Goal: Information Seeking & Learning: Check status

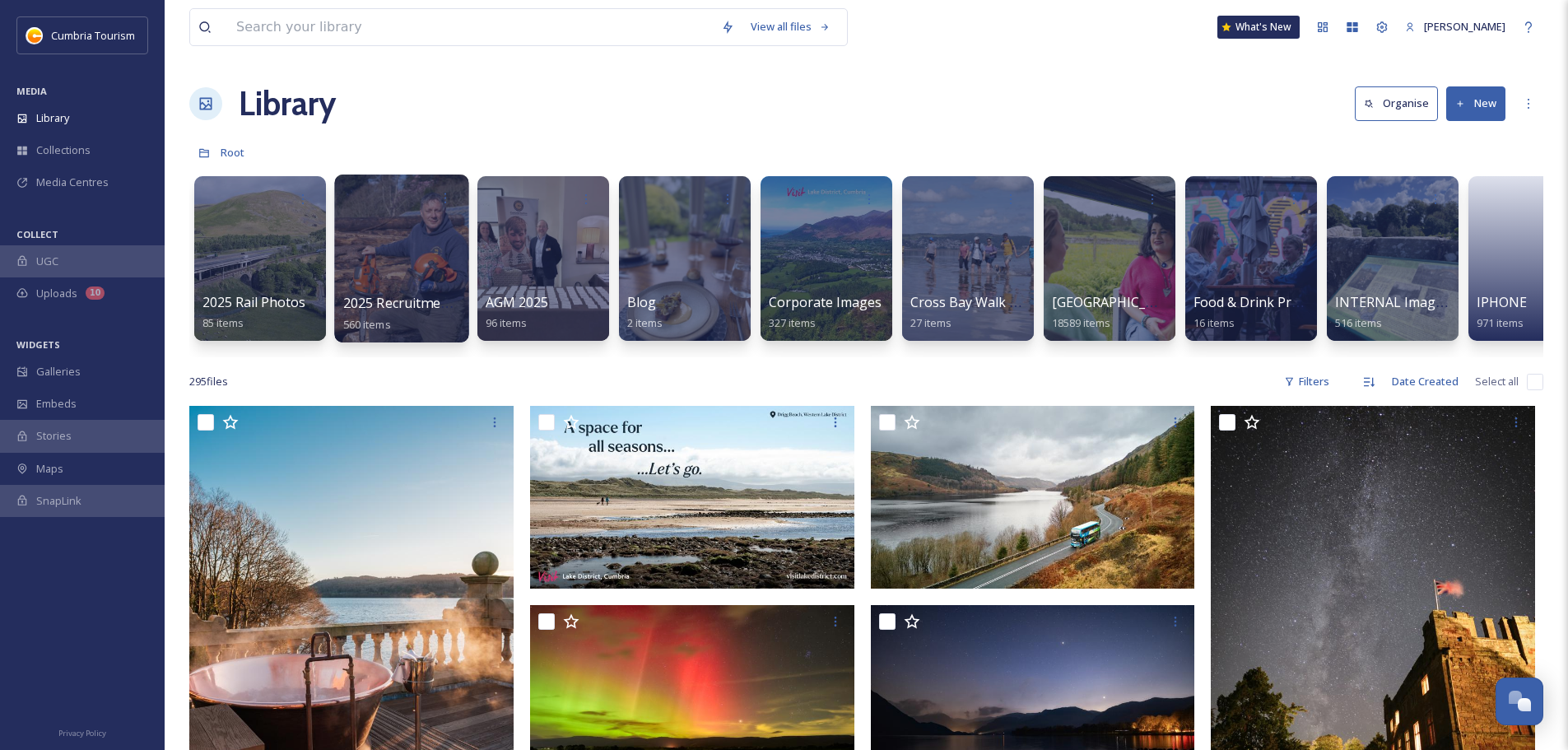
scroll to position [7975, 0]
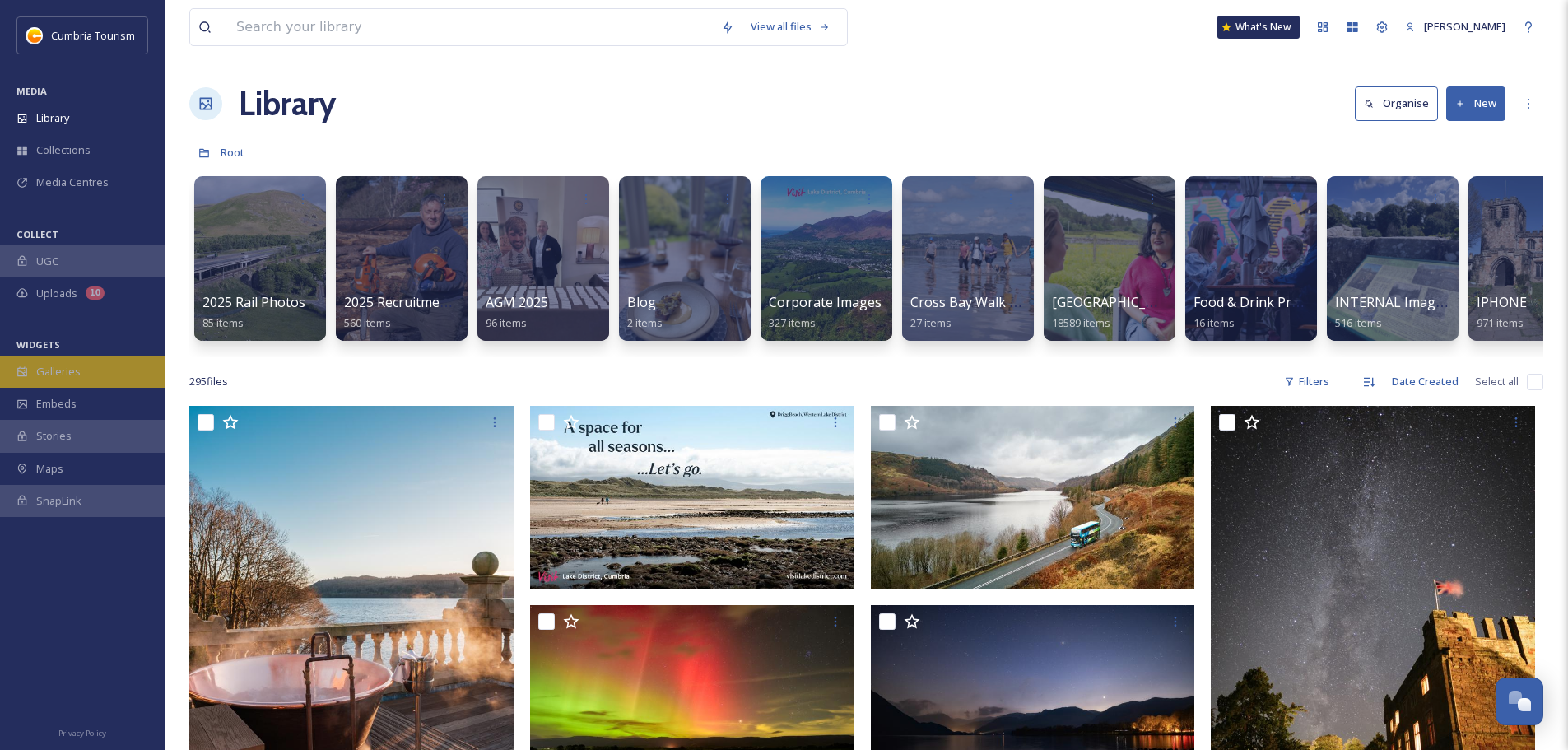
click at [59, 359] on div "Galleries" at bounding box center [82, 372] width 164 height 33
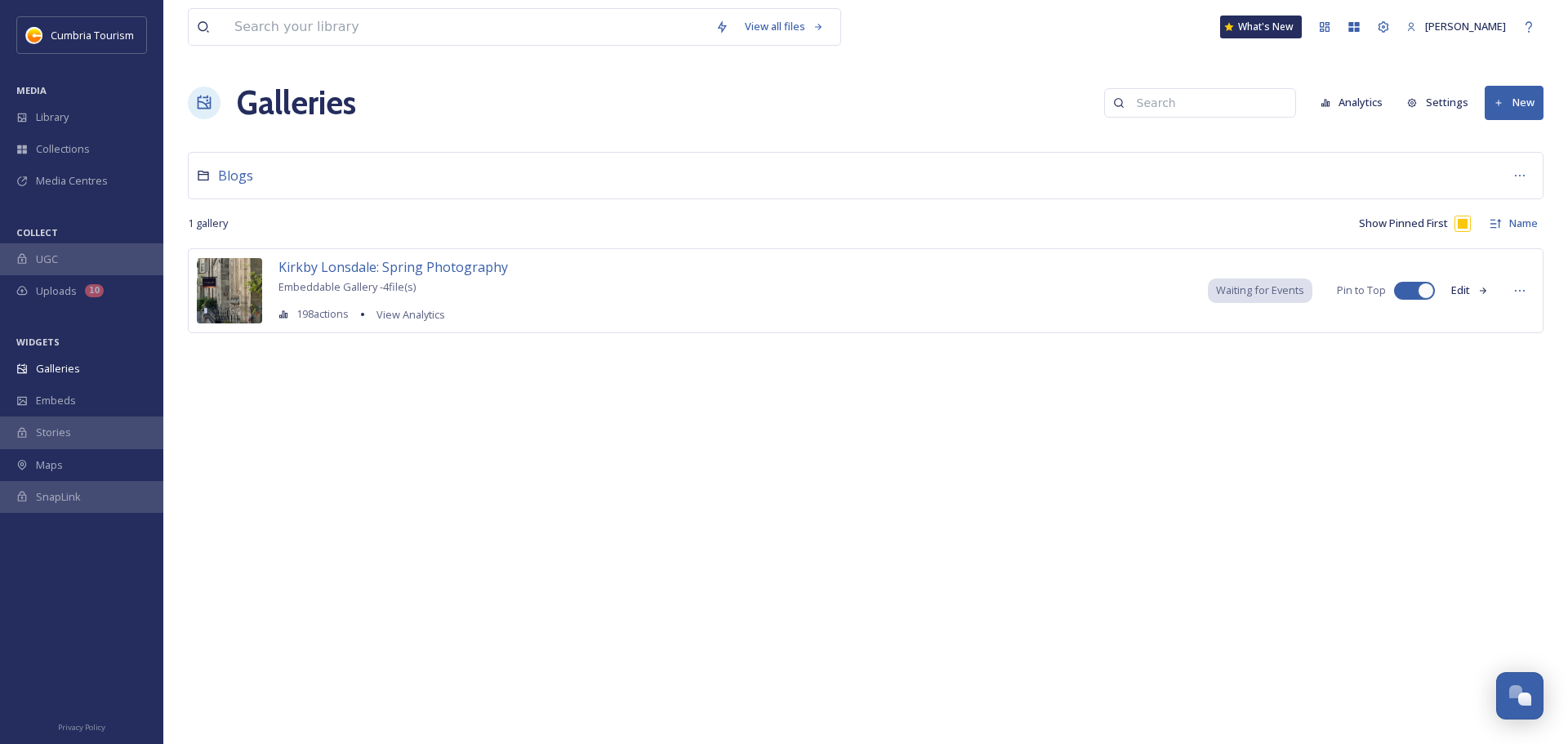
click at [1311, 89] on div "Galleries Analytics Settings New" at bounding box center [866, 102] width 1356 height 49
click at [1351, 106] on button "Analytics" at bounding box center [1351, 103] width 79 height 32
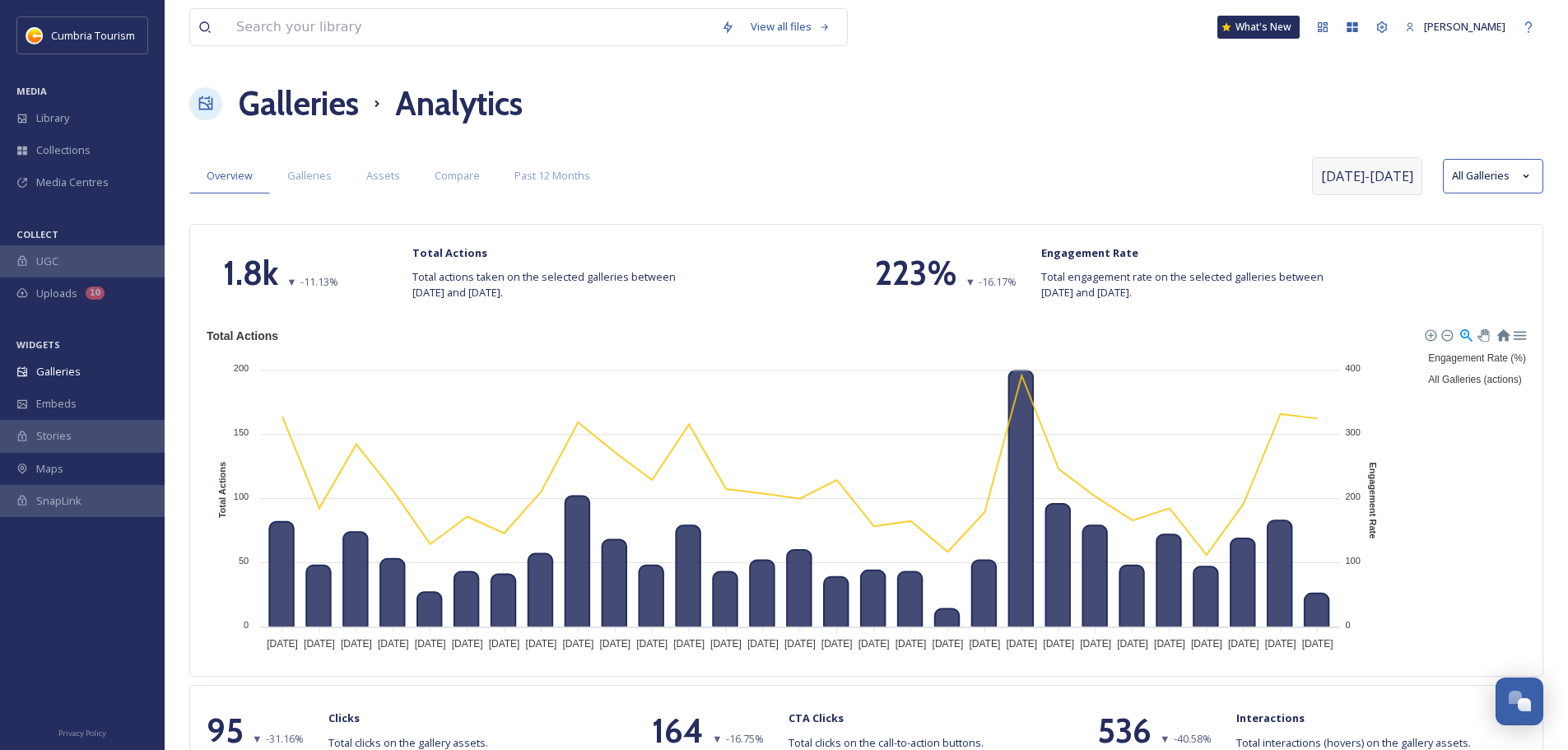
click at [1366, 183] on span "[DATE] - [DATE]" at bounding box center [1367, 176] width 92 height 20
select select "8"
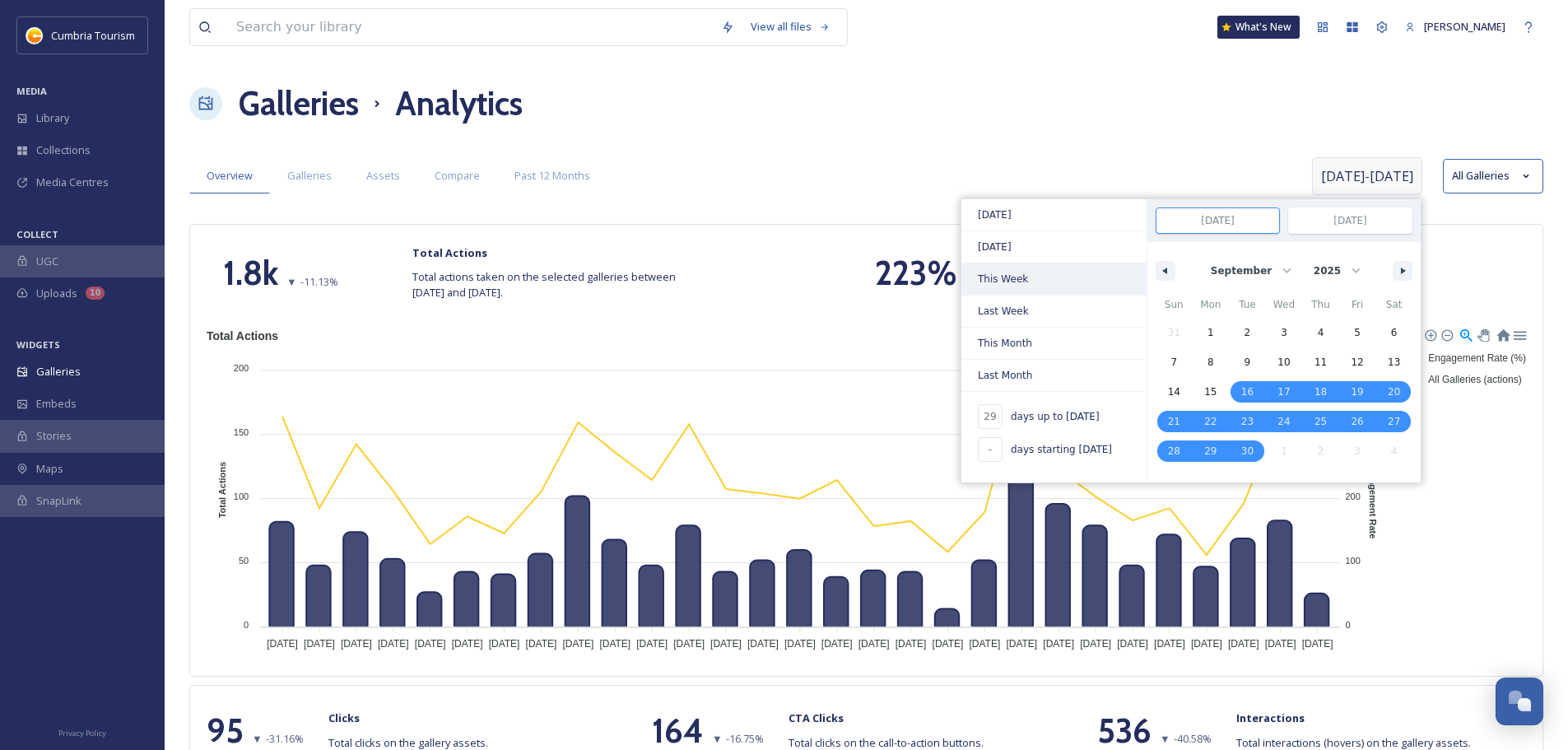
click at [1025, 291] on span "This Week" at bounding box center [1053, 279] width 185 height 32
type input "-"
type input "[DATE]"
select select "9"
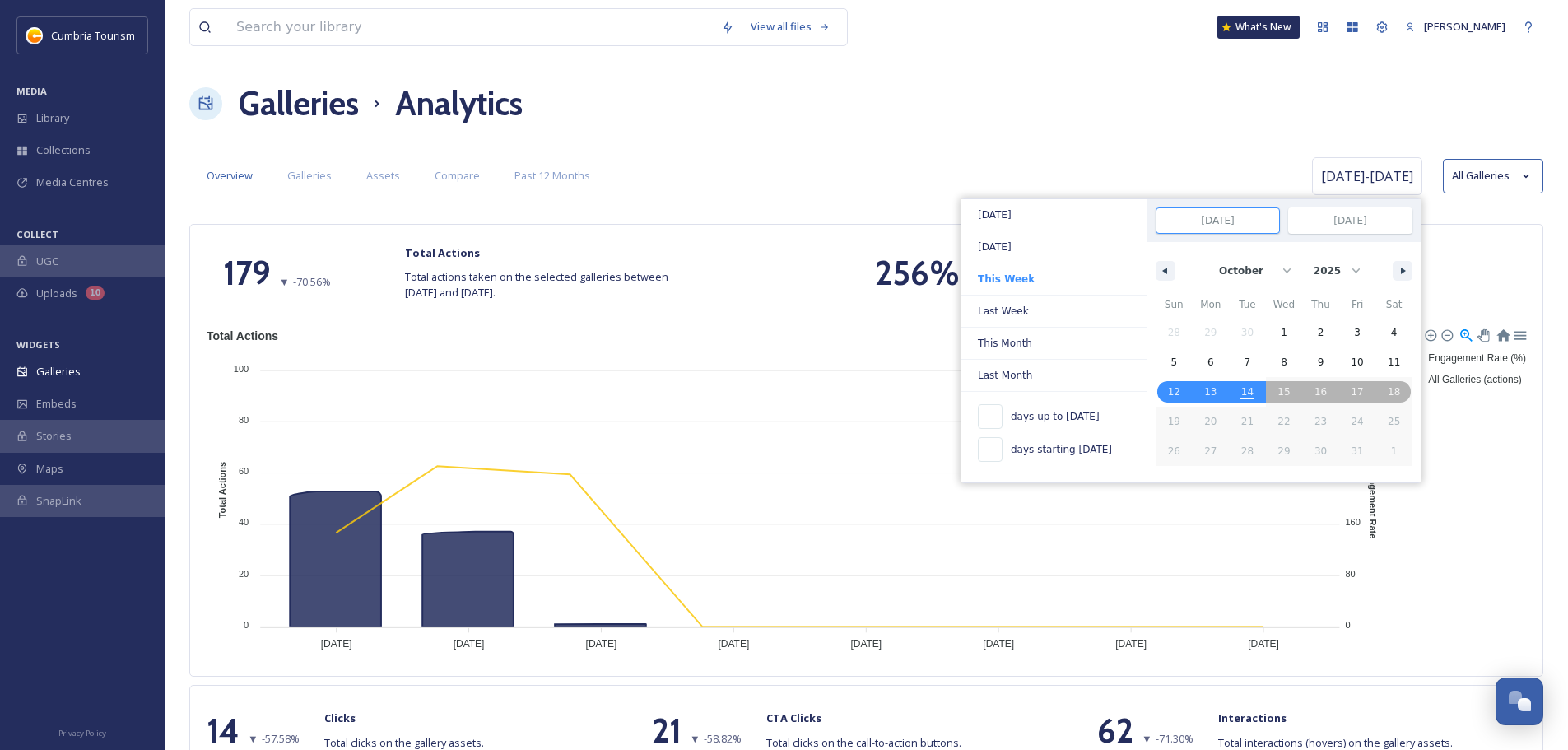
click at [776, 188] on div "Overview Galleries Assets Compare Past 12 Months" at bounding box center [749, 175] width 1118 height 33
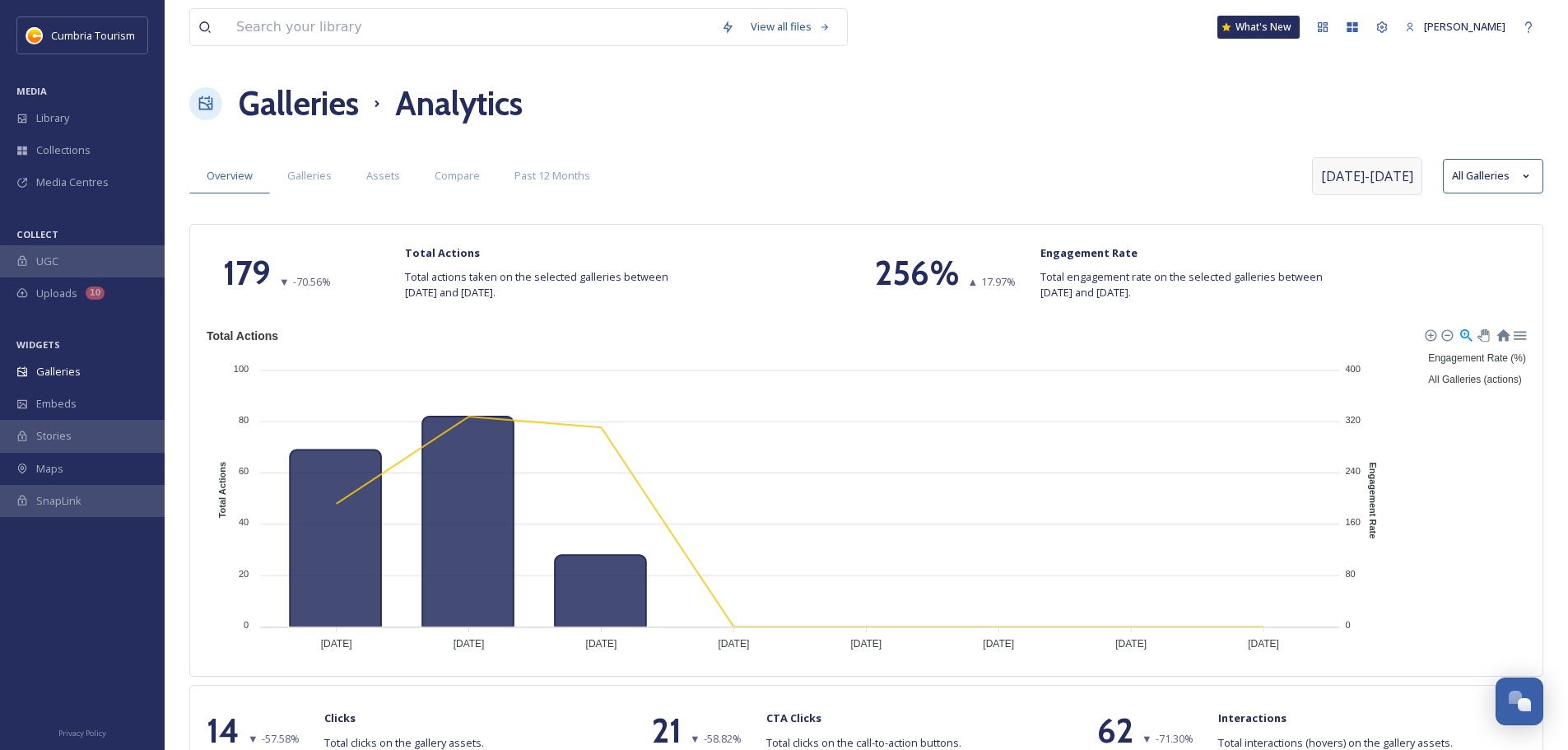
click at [1326, 159] on div "[DATE] - [DATE]" at bounding box center [1367, 176] width 110 height 38
select select "9"
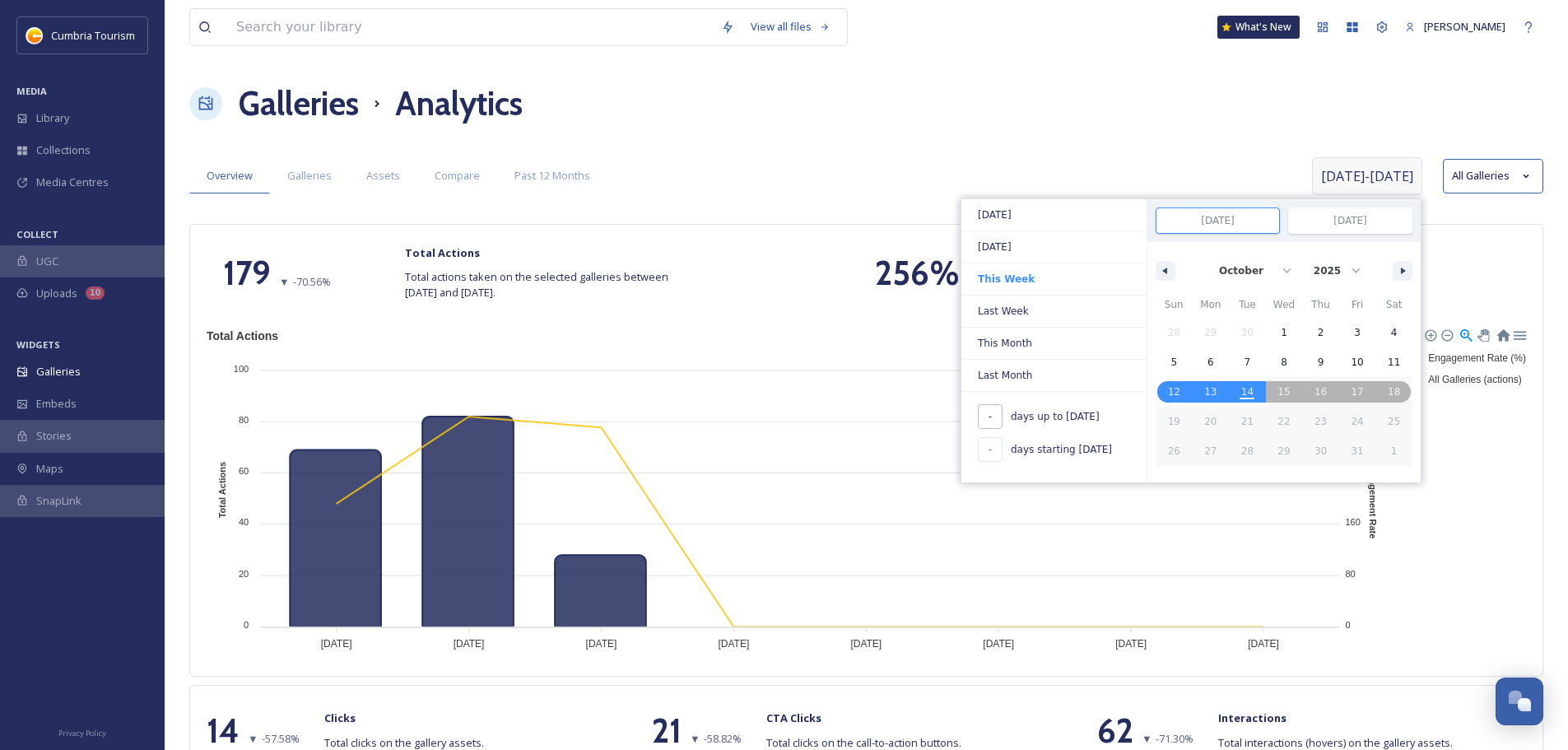
click at [984, 423] on input "-" at bounding box center [990, 416] width 24 height 24
type input "7"
type input "[DATE]"
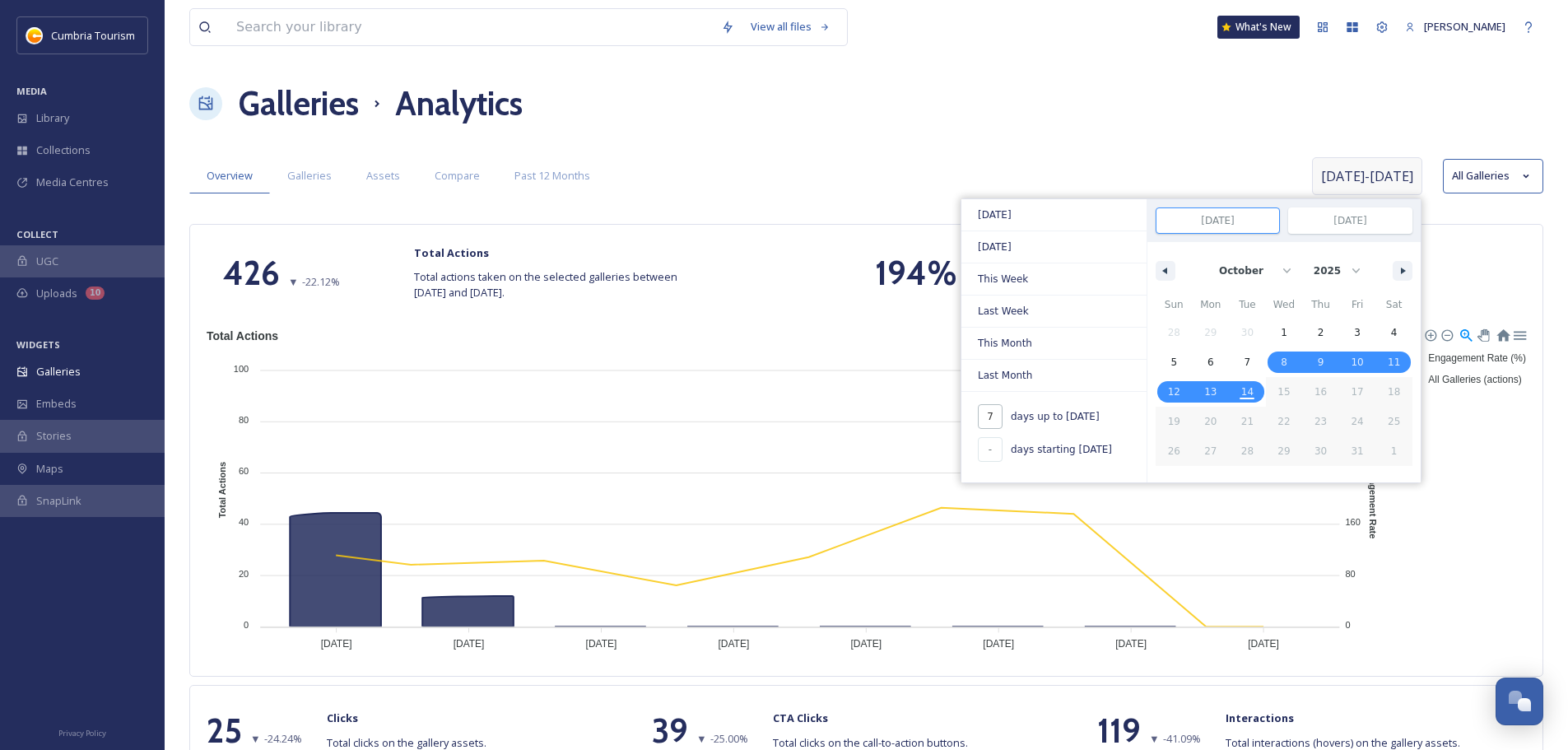
type input "7"
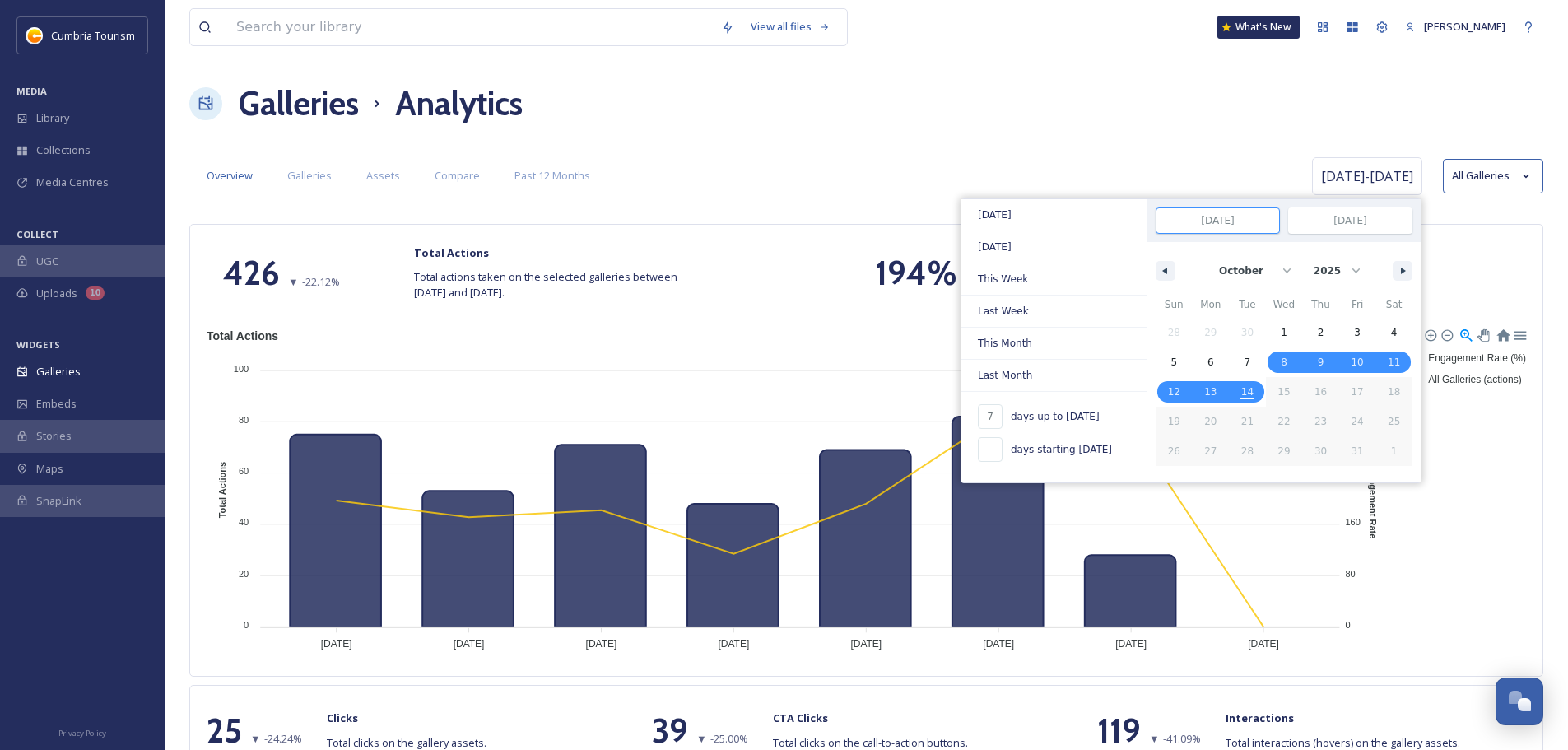
click at [1033, 155] on div "Overview Galleries Assets Compare Past 12 Months [DATE] - [DATE] [DATE] [DATE] …" at bounding box center [866, 175] width 1354 height 46
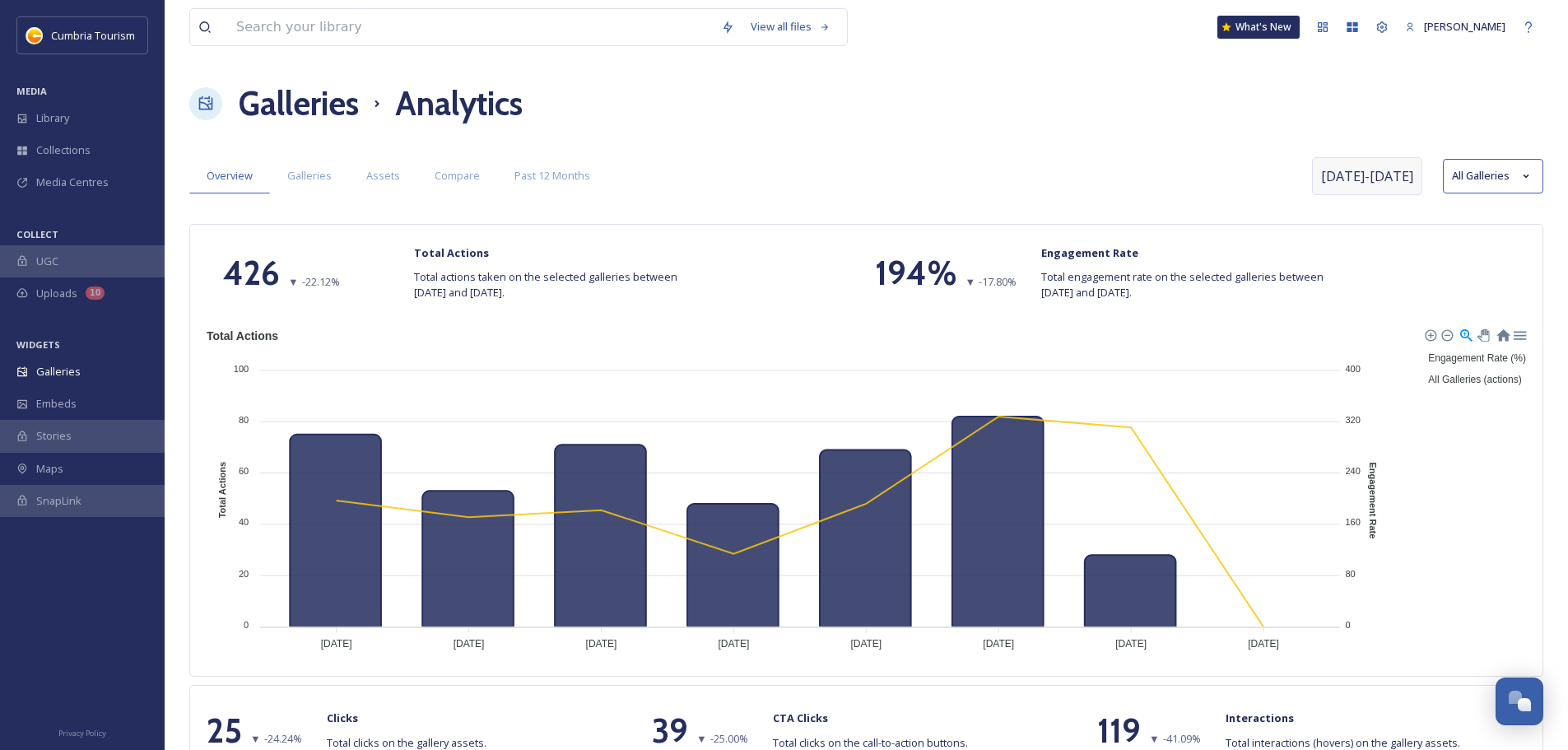
click at [1367, 171] on span "[DATE] - [DATE]" at bounding box center [1367, 176] width 92 height 20
select select "9"
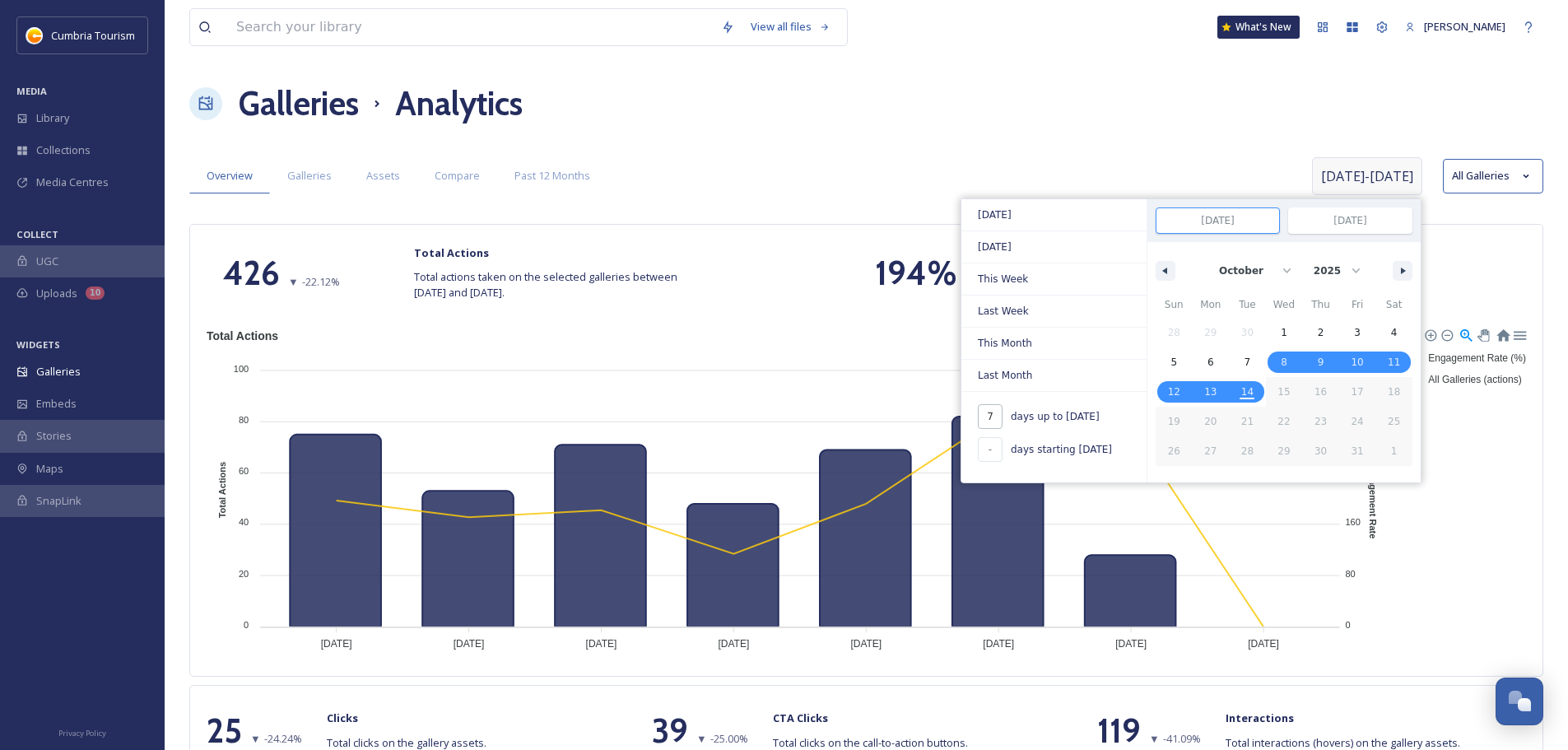
click at [992, 419] on input "7" at bounding box center [990, 416] width 24 height 24
type input "1"
type input "[DATE]"
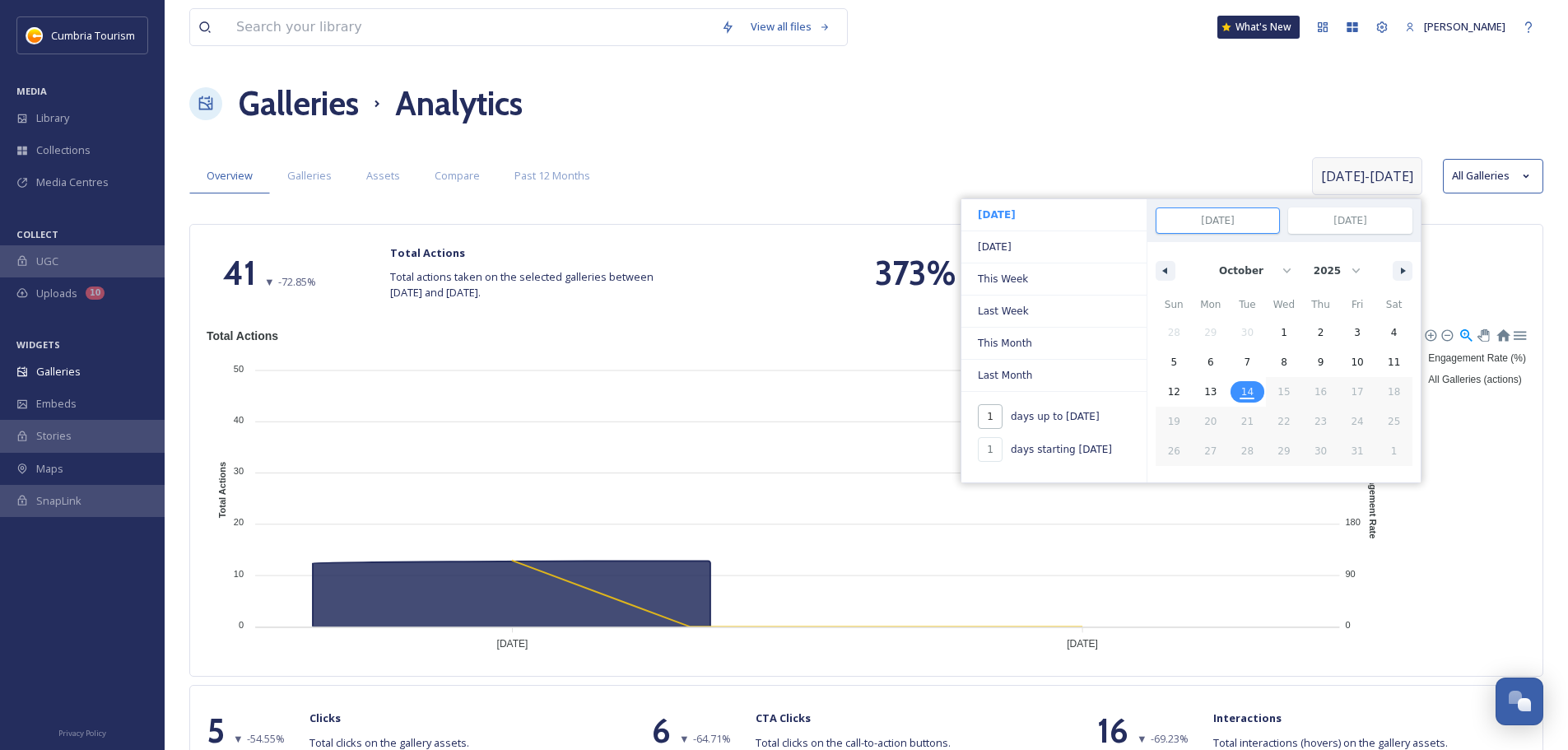
type input "11"
type input "-"
type input "[DATE]"
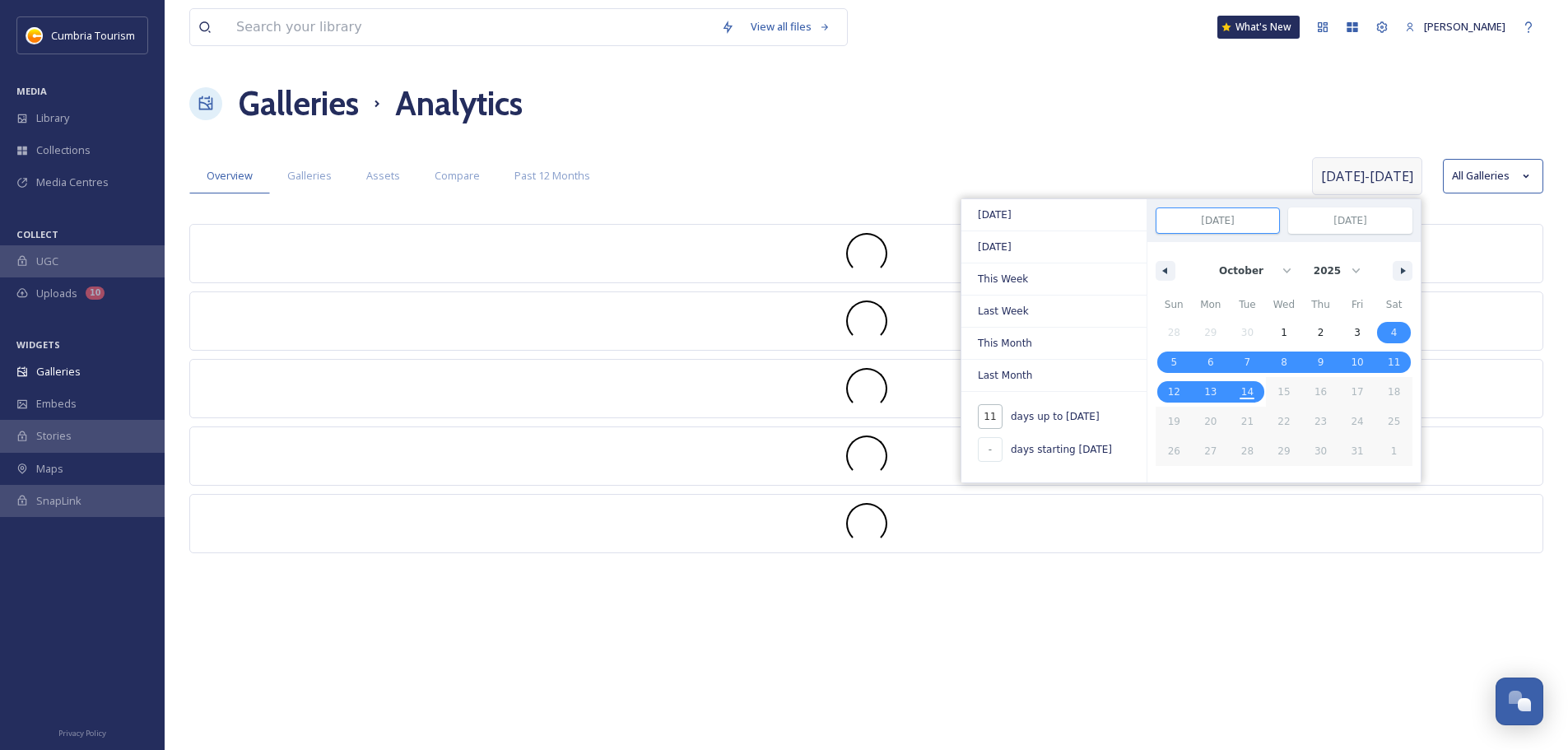
type input "114"
type input "[DATE]"
select select "5"
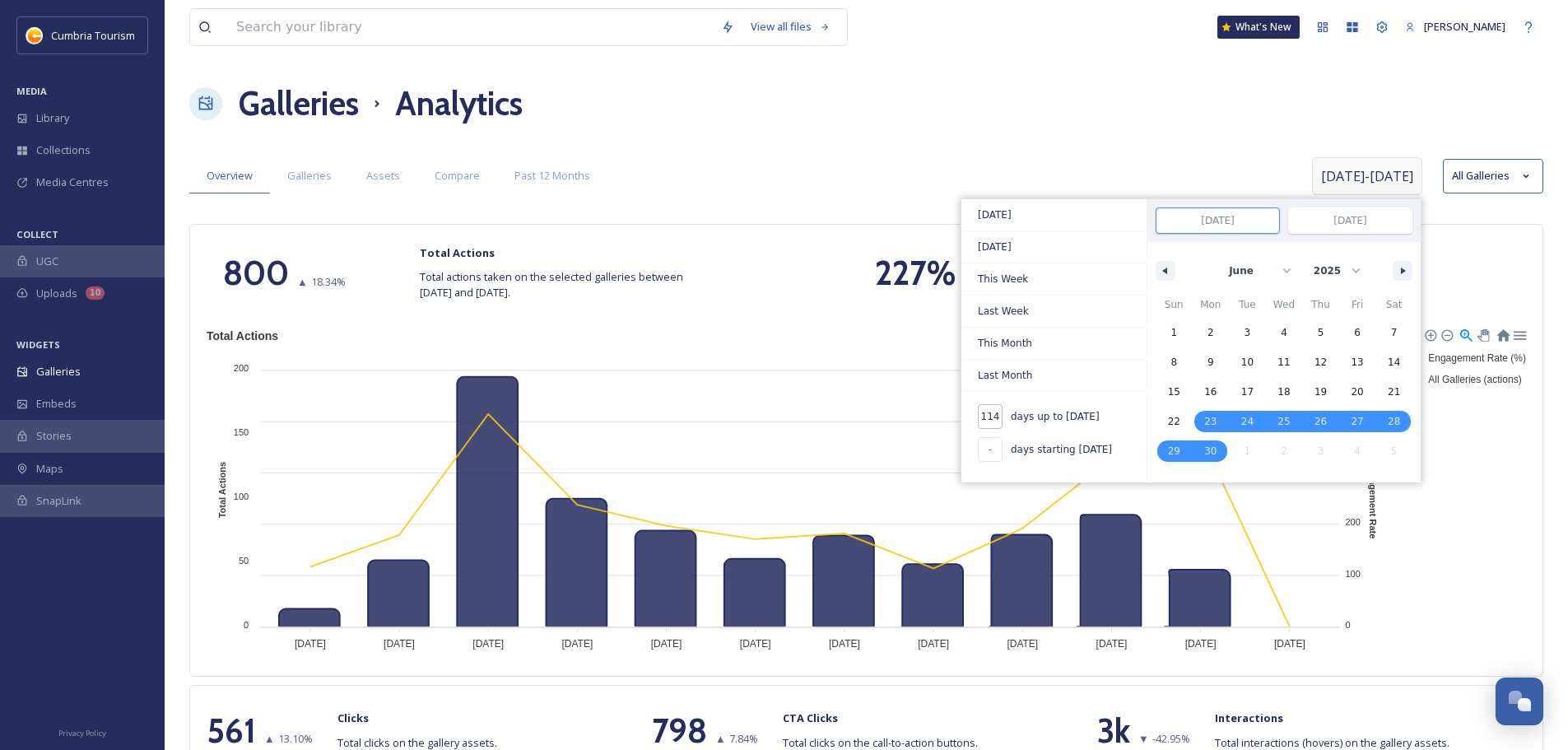
type input "11"
type input "[DATE]"
select select "9"
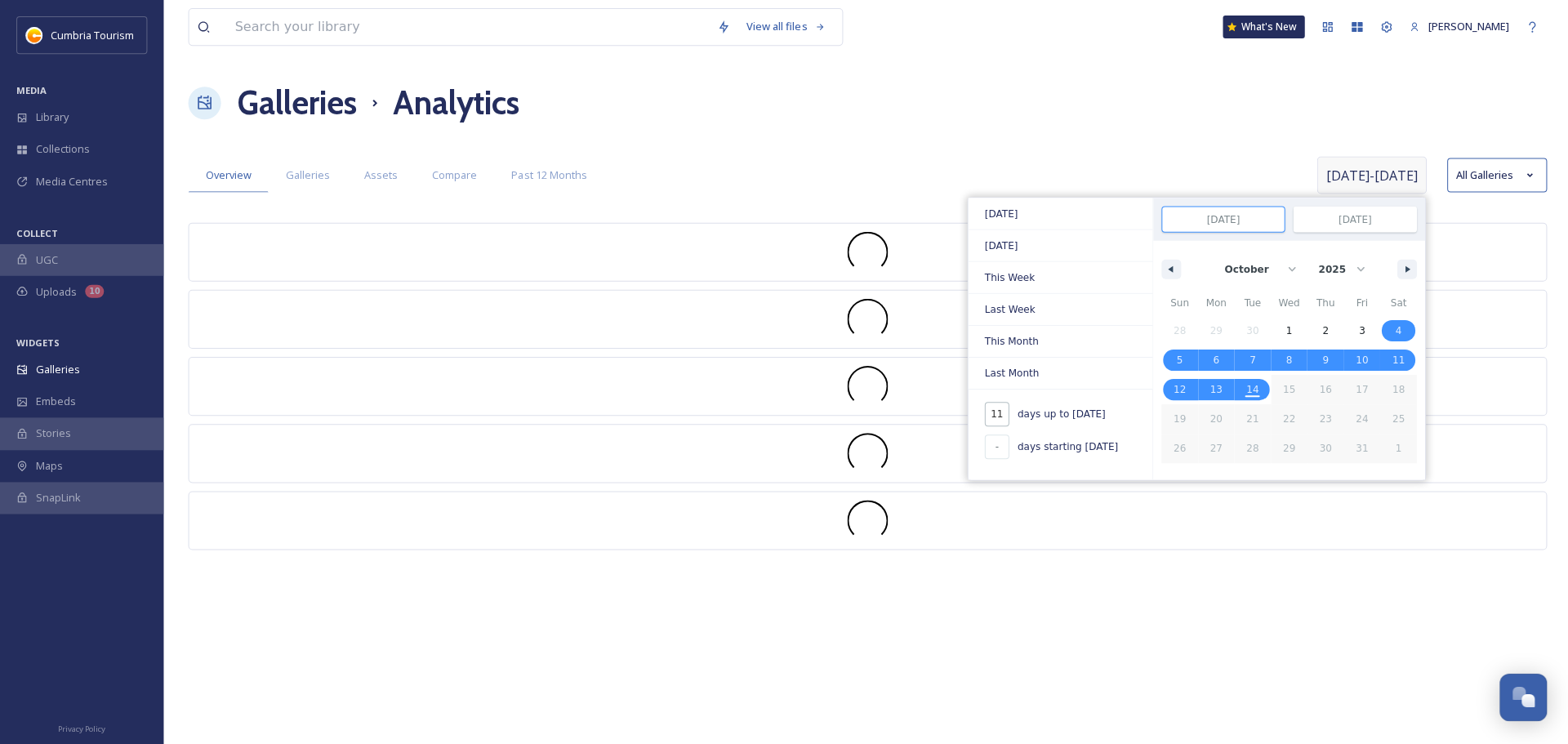
type input "1"
type input "[DATE]"
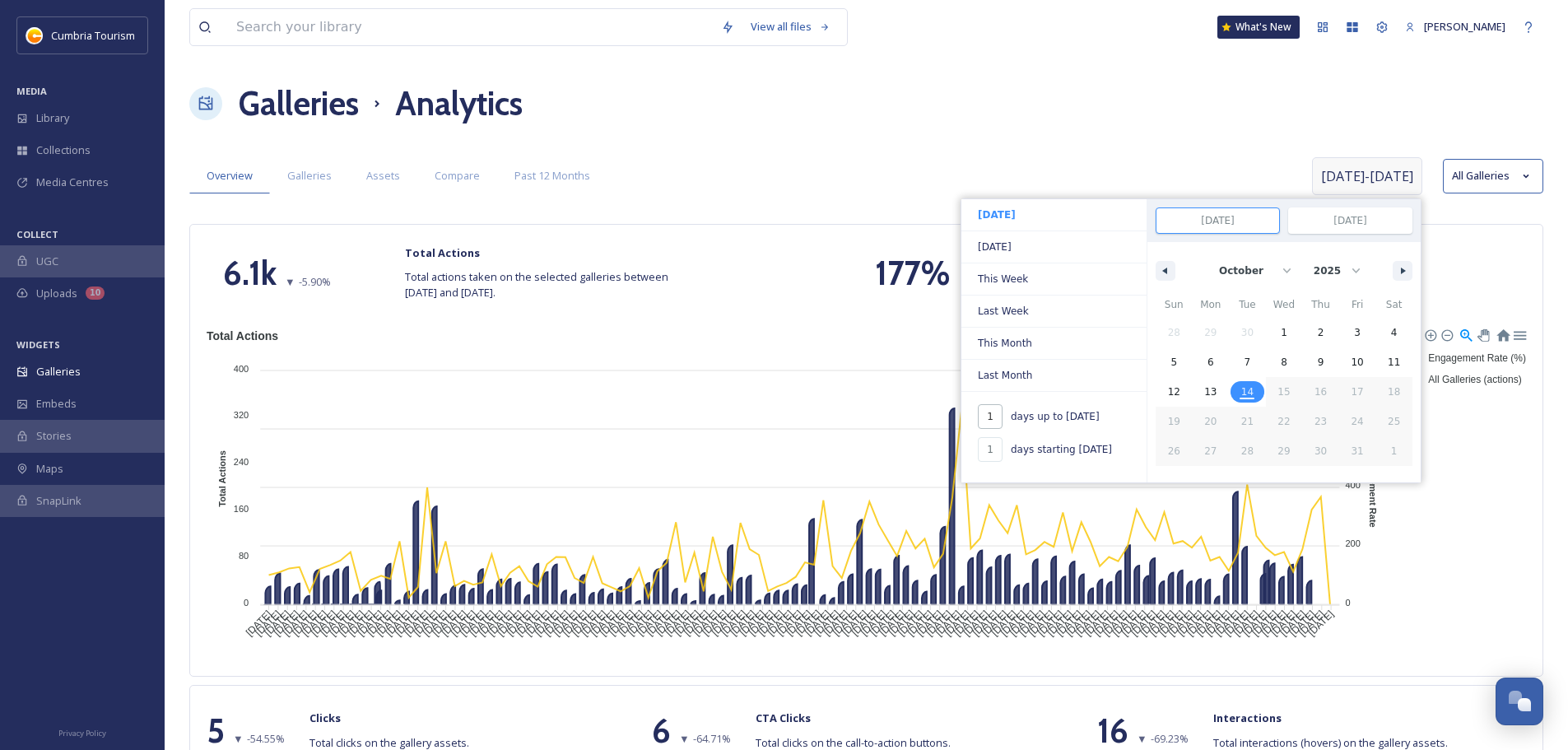
type input "14"
type input "-"
type input "[DATE]"
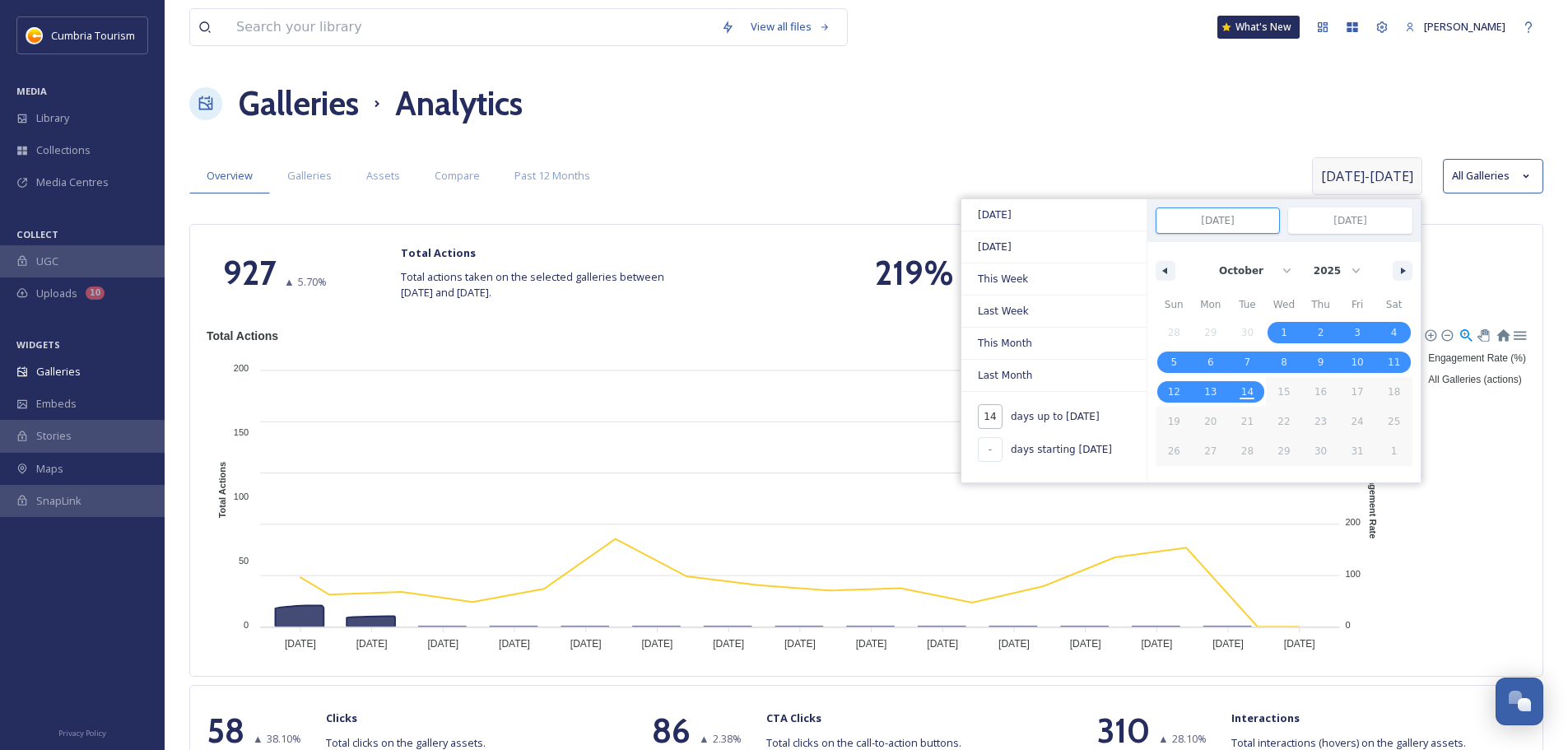
type input "14"
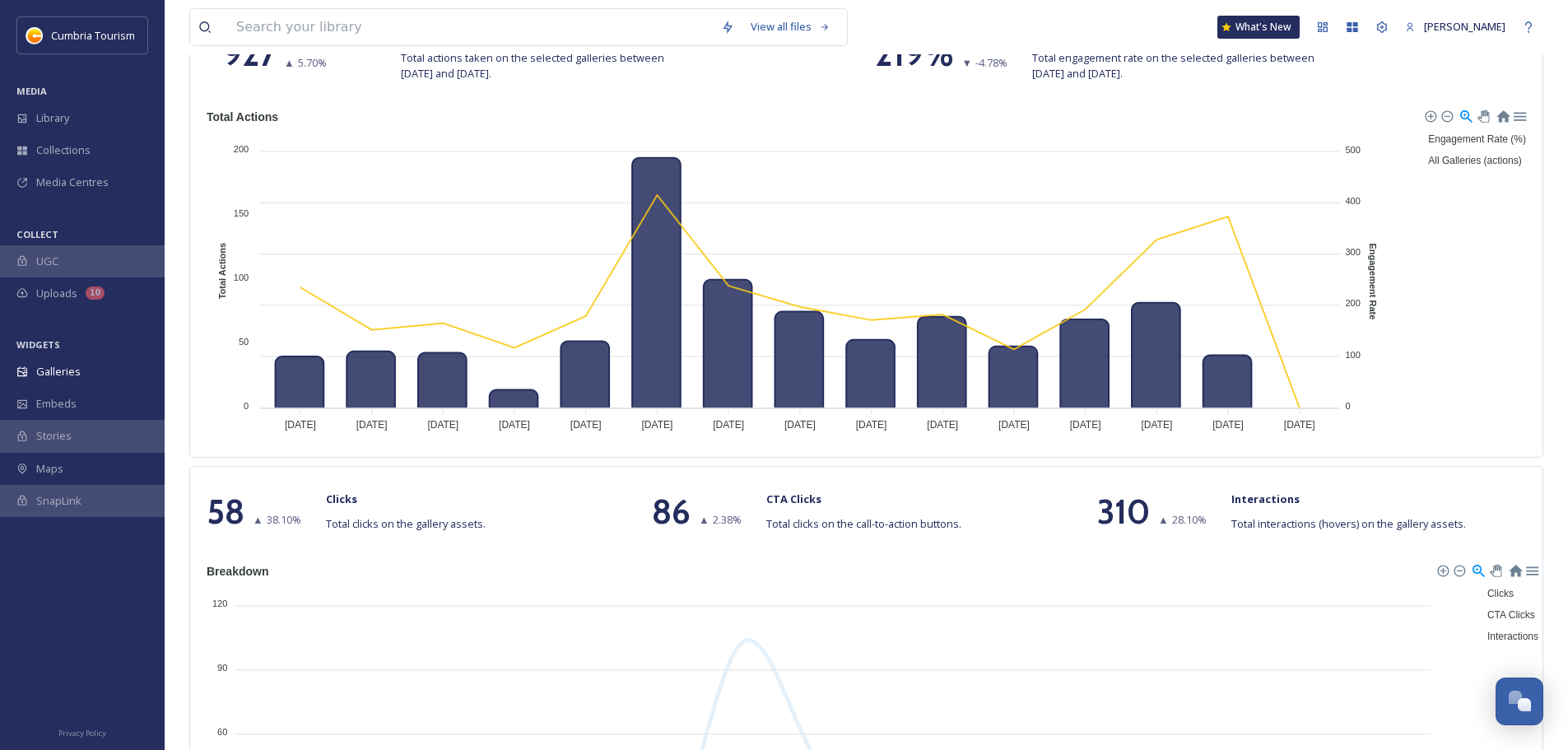
scroll to position [247, 0]
